Goal: Task Accomplishment & Management: Manage account settings

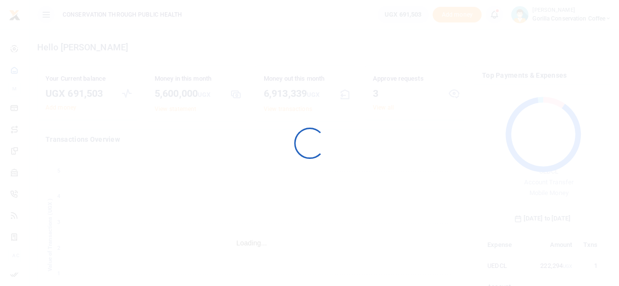
scroll to position [8, 8]
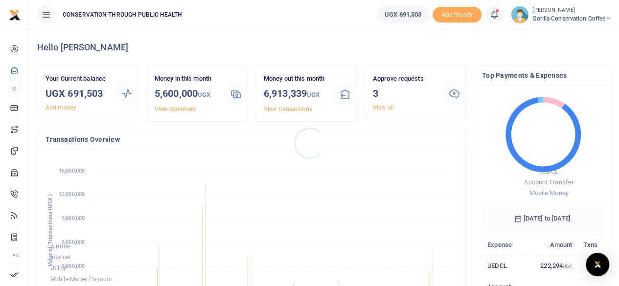
click at [376, 107] on div at bounding box center [309, 143] width 619 height 286
click at [380, 107] on link "View all" at bounding box center [383, 107] width 21 height 7
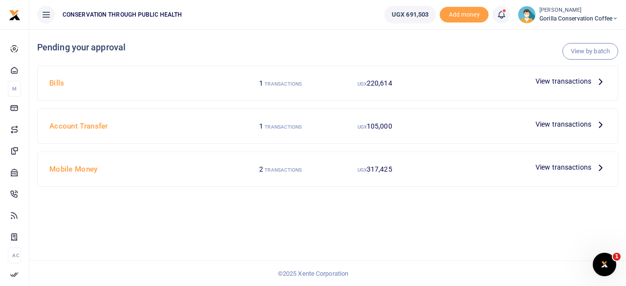
click at [598, 83] on icon at bounding box center [600, 81] width 11 height 11
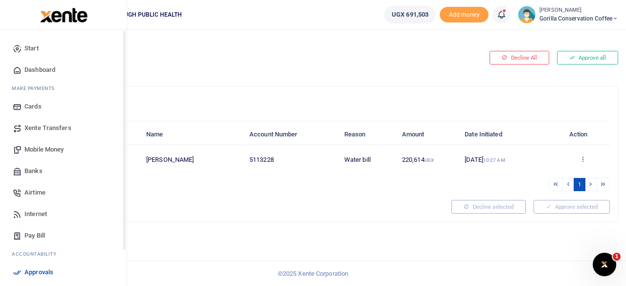
click at [20, 72] on icon at bounding box center [17, 70] width 9 height 9
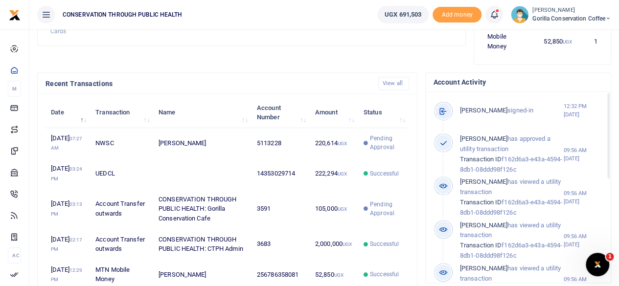
scroll to position [294, 0]
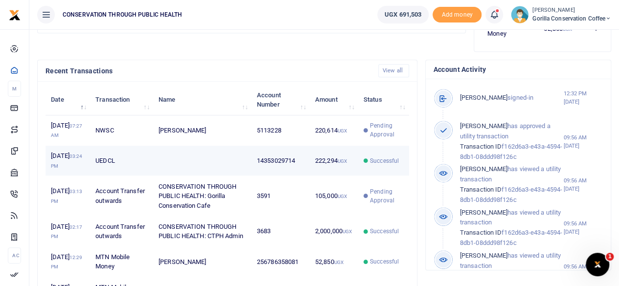
click at [207, 170] on td at bounding box center [202, 161] width 98 height 30
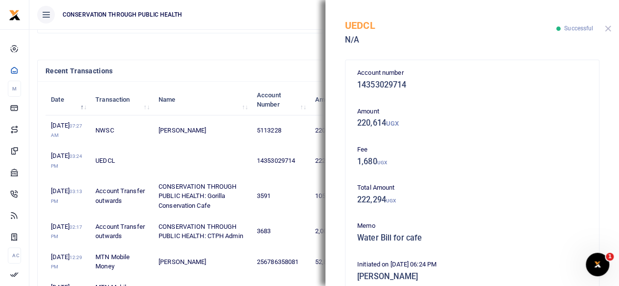
click at [606, 29] on button "Close" at bounding box center [608, 28] width 6 height 6
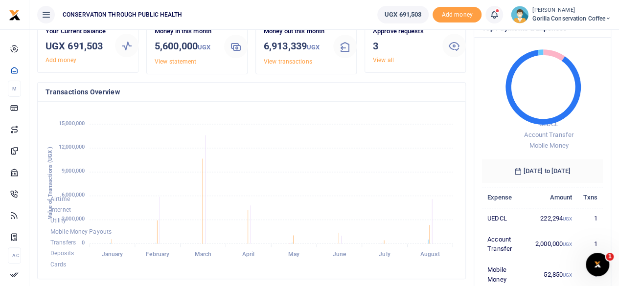
scroll to position [0, 0]
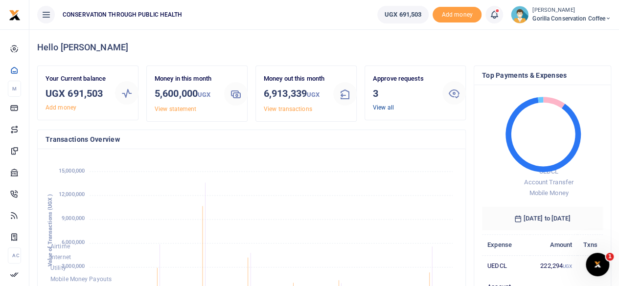
click at [387, 107] on link "View all" at bounding box center [383, 107] width 21 height 7
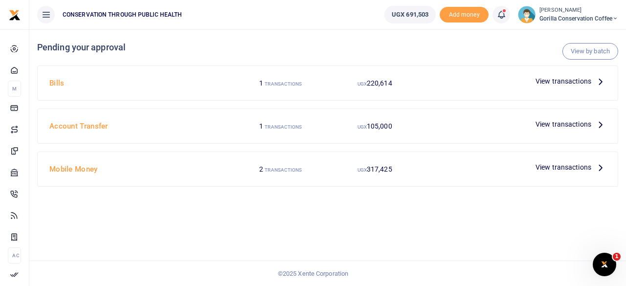
click at [601, 82] on icon at bounding box center [600, 81] width 11 height 11
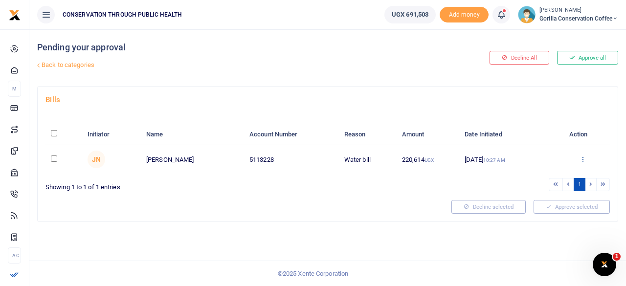
click at [584, 159] on icon at bounding box center [583, 159] width 6 height 7
click at [535, 173] on link "Approve" at bounding box center [547, 175] width 77 height 14
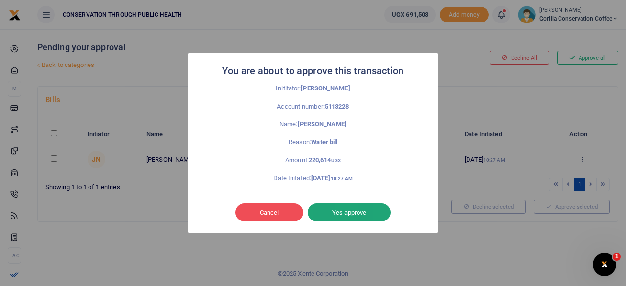
click at [378, 212] on button "Yes approve" at bounding box center [349, 213] width 83 height 19
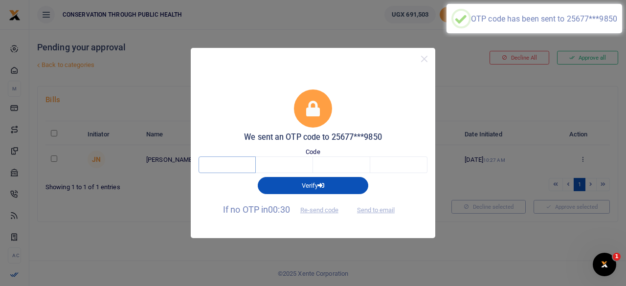
click at [223, 164] on input "text" at bounding box center [227, 165] width 57 height 17
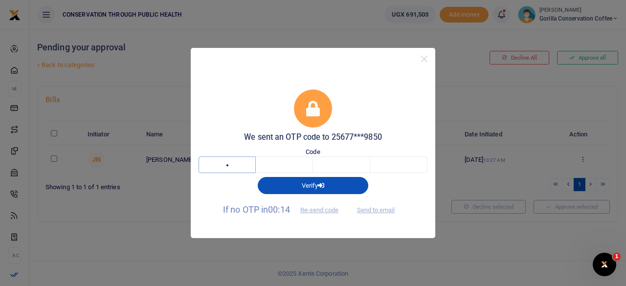
type input "4"
type input "9"
type input "8"
type input "5"
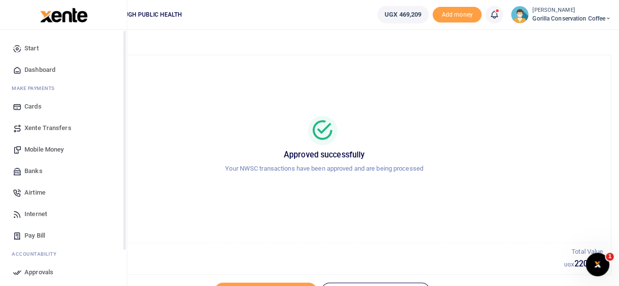
click at [41, 64] on link "Dashboard" at bounding box center [63, 70] width 111 height 22
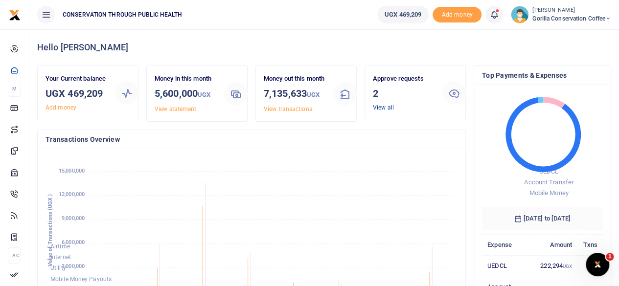
click at [379, 106] on link "View all" at bounding box center [383, 107] width 21 height 7
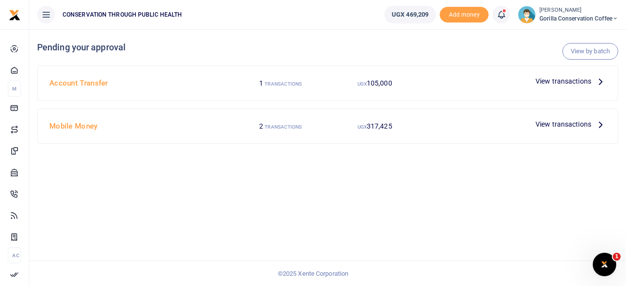
click at [599, 123] on icon at bounding box center [600, 124] width 11 height 11
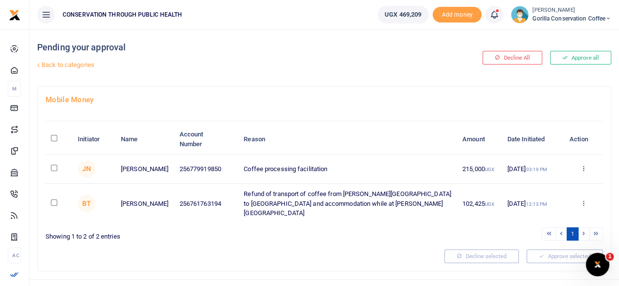
click at [581, 167] on icon at bounding box center [583, 168] width 6 height 7
click at [547, 183] on link "Approve" at bounding box center [546, 186] width 77 height 14
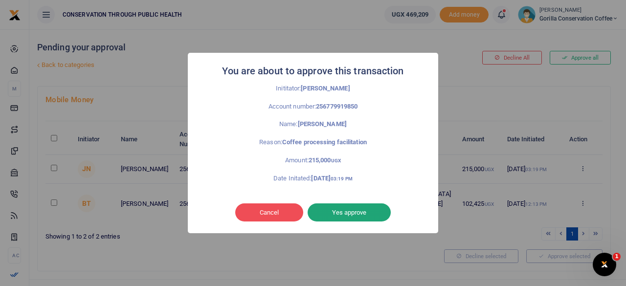
click at [369, 215] on button "Yes approve" at bounding box center [349, 213] width 83 height 19
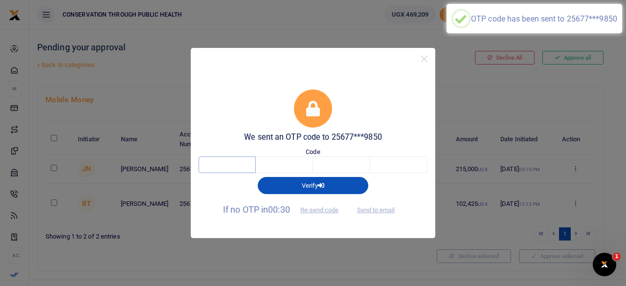
click at [210, 169] on input "text" at bounding box center [227, 165] width 57 height 17
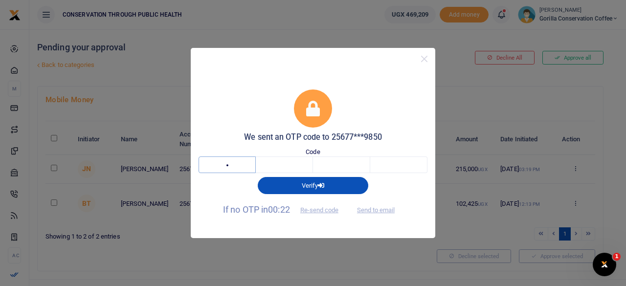
type input "3"
type input "1"
type input "7"
type input "3"
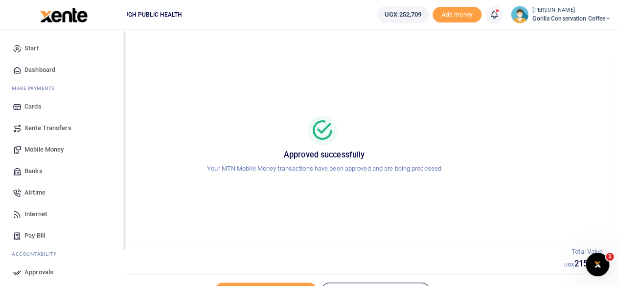
click at [52, 69] on span "Dashboard" at bounding box center [39, 70] width 31 height 10
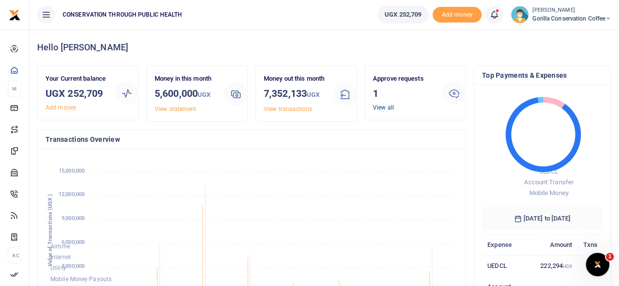
click at [386, 107] on link "View all" at bounding box center [383, 107] width 21 height 7
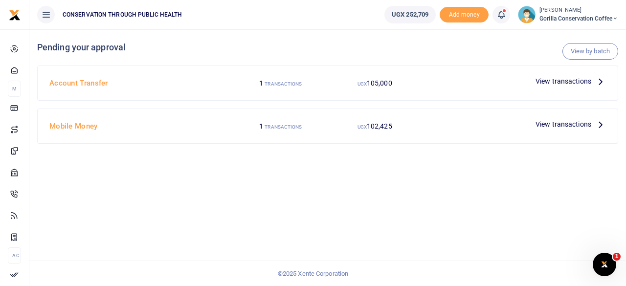
click at [595, 84] on icon at bounding box center [600, 81] width 11 height 11
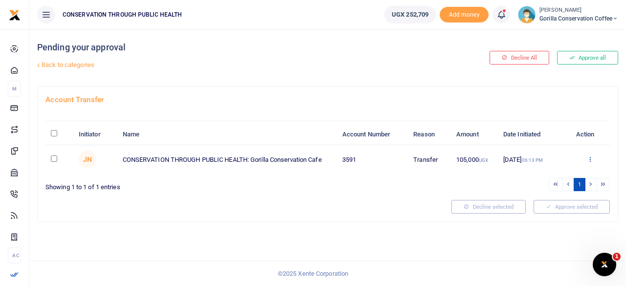
click at [588, 161] on icon at bounding box center [590, 159] width 6 height 7
click at [542, 170] on link "Approve" at bounding box center [554, 175] width 77 height 14
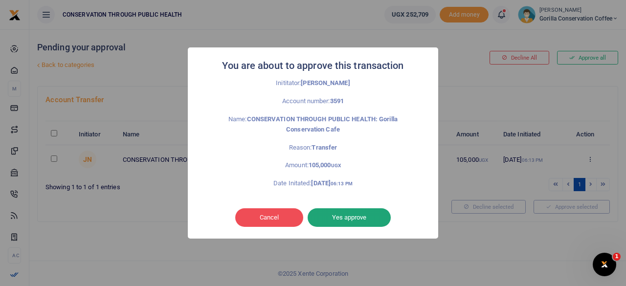
click at [373, 212] on button "Yes approve" at bounding box center [349, 217] width 83 height 19
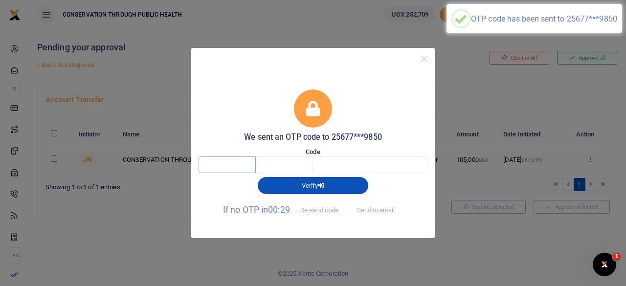
click at [228, 162] on input "text" at bounding box center [227, 165] width 57 height 17
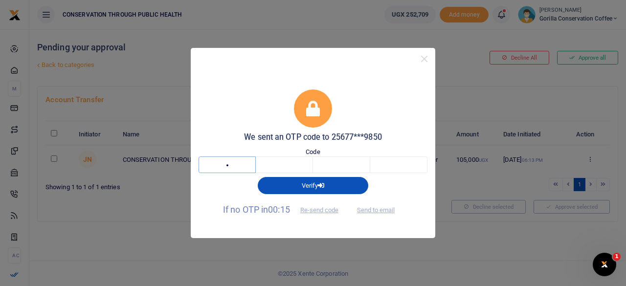
type input "2"
type input "1"
type input "6"
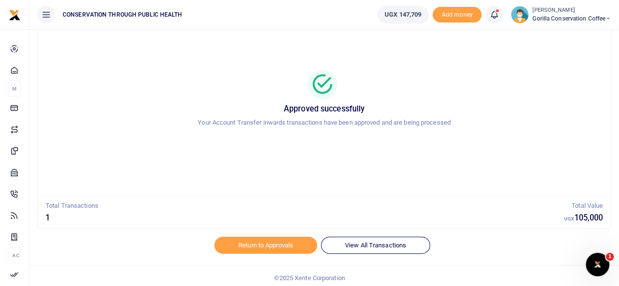
scroll to position [50, 0]
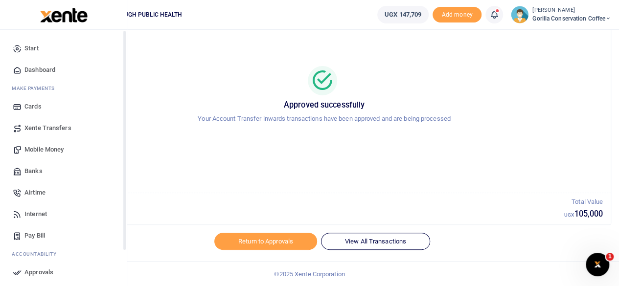
click at [27, 68] on span "Dashboard" at bounding box center [39, 70] width 31 height 10
